Goal: Information Seeking & Learning: Learn about a topic

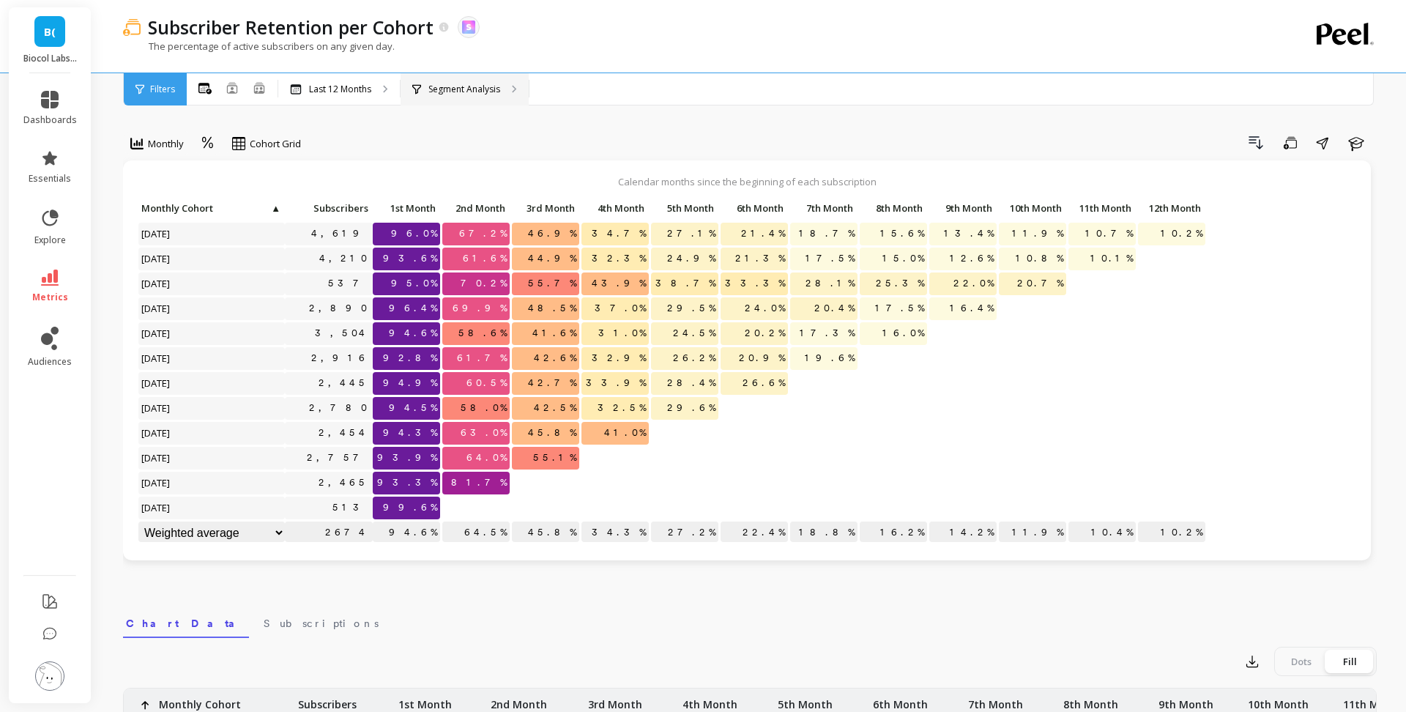
click at [488, 92] on p "Segment Analysis" at bounding box center [464, 89] width 72 height 12
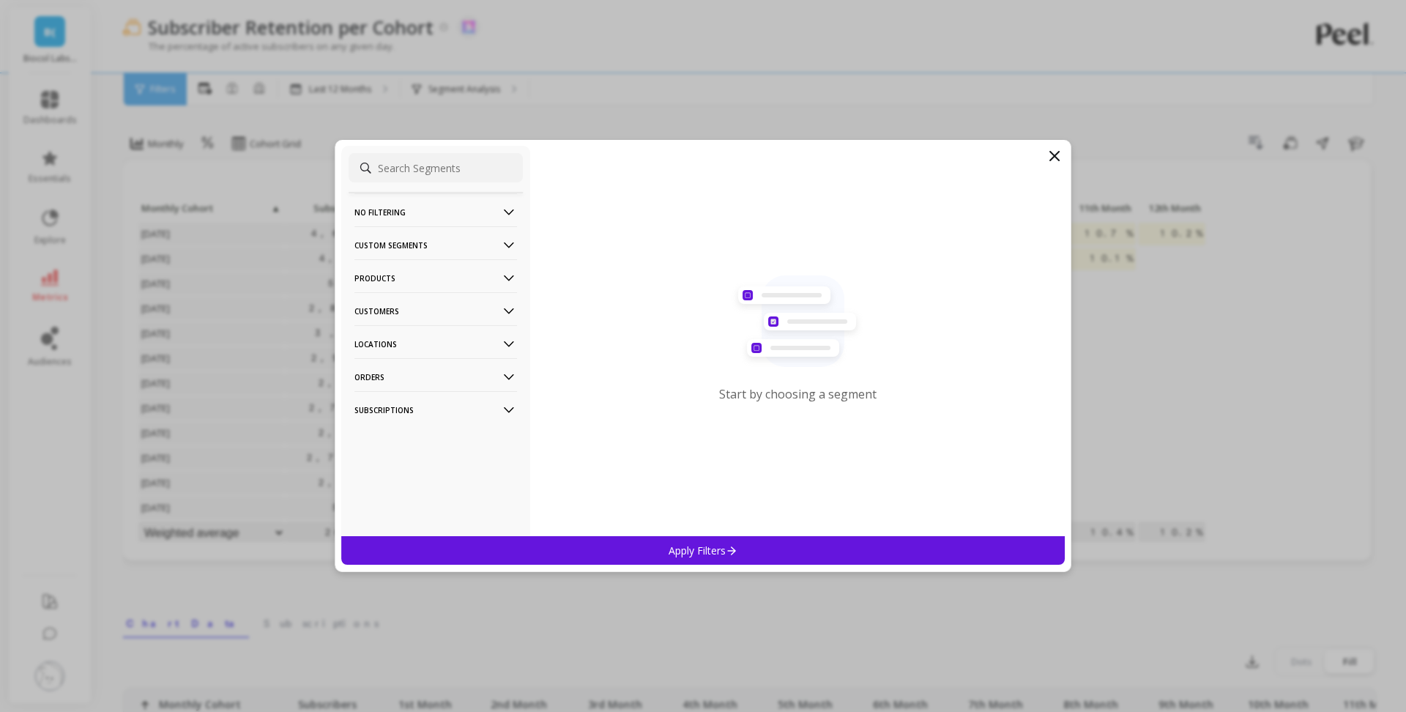
click at [465, 281] on p "Products" at bounding box center [435, 277] width 163 height 37
click at [436, 355] on div "SKUs" at bounding box center [436, 357] width 174 height 23
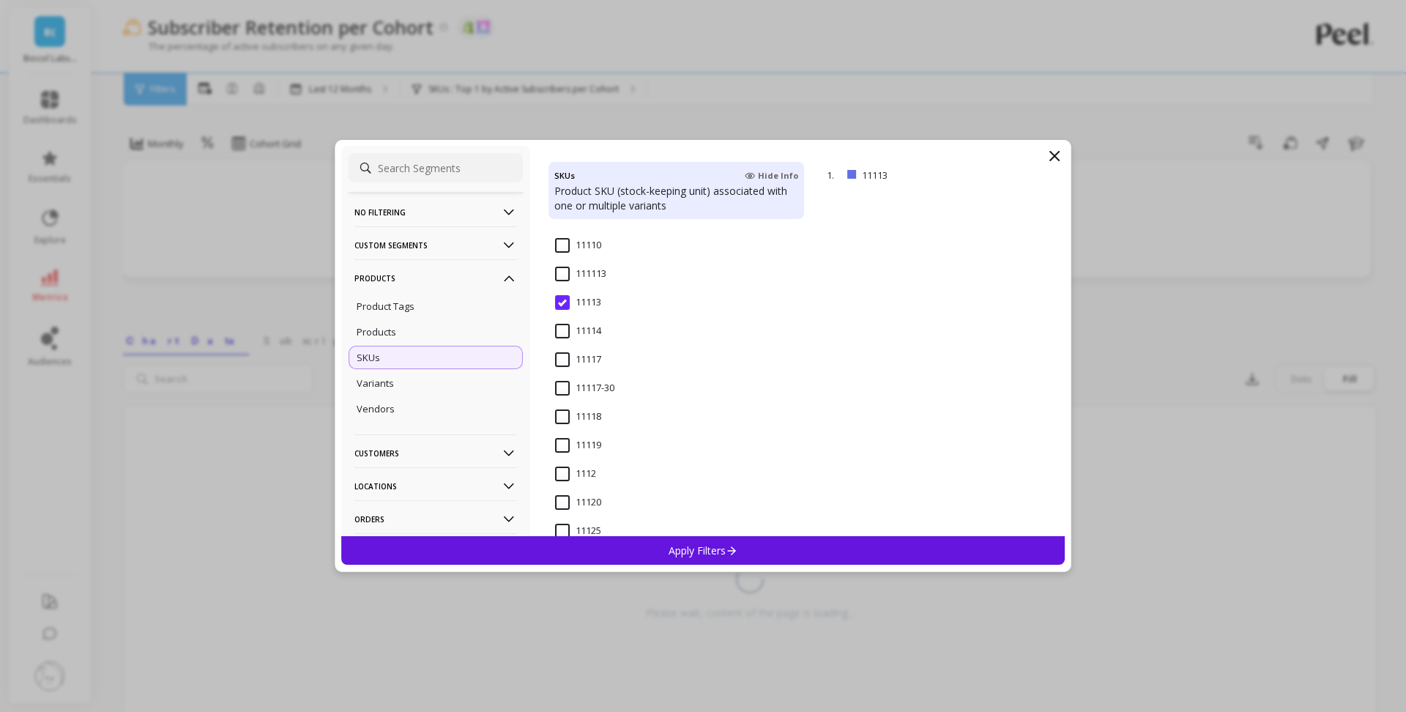
scroll to position [249, 0]
click at [563, 300] on input "11113" at bounding box center [578, 301] width 46 height 15
click at [597, 383] on input "28-detox" at bounding box center [584, 386] width 59 height 15
click at [669, 550] on p "Apply Filters" at bounding box center [703, 550] width 70 height 14
